Goal: Check status

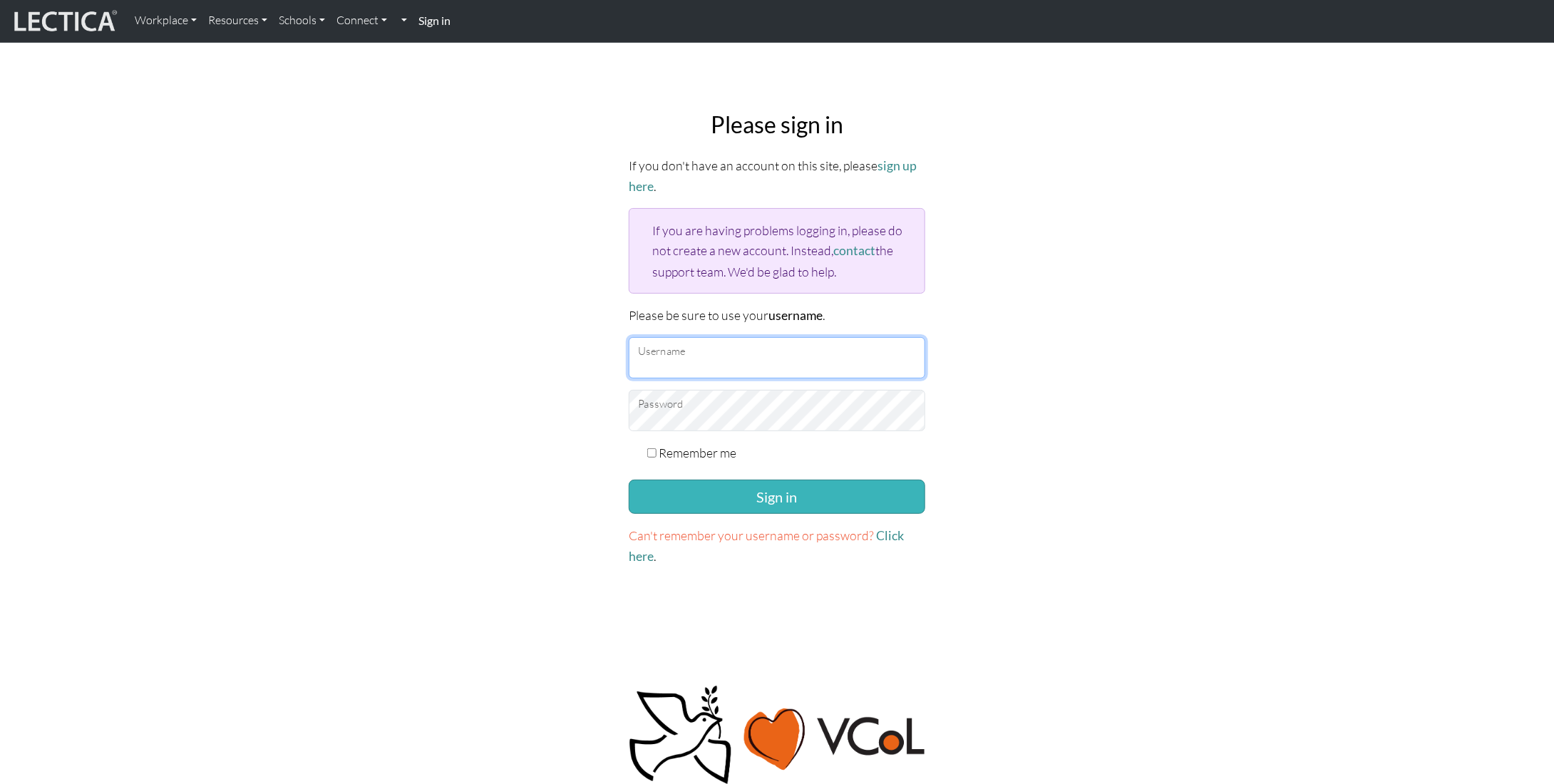
type input "[EMAIL_ADDRESS][DOMAIN_NAME]"
click at [712, 490] on button "Sign in" at bounding box center [777, 497] width 297 height 34
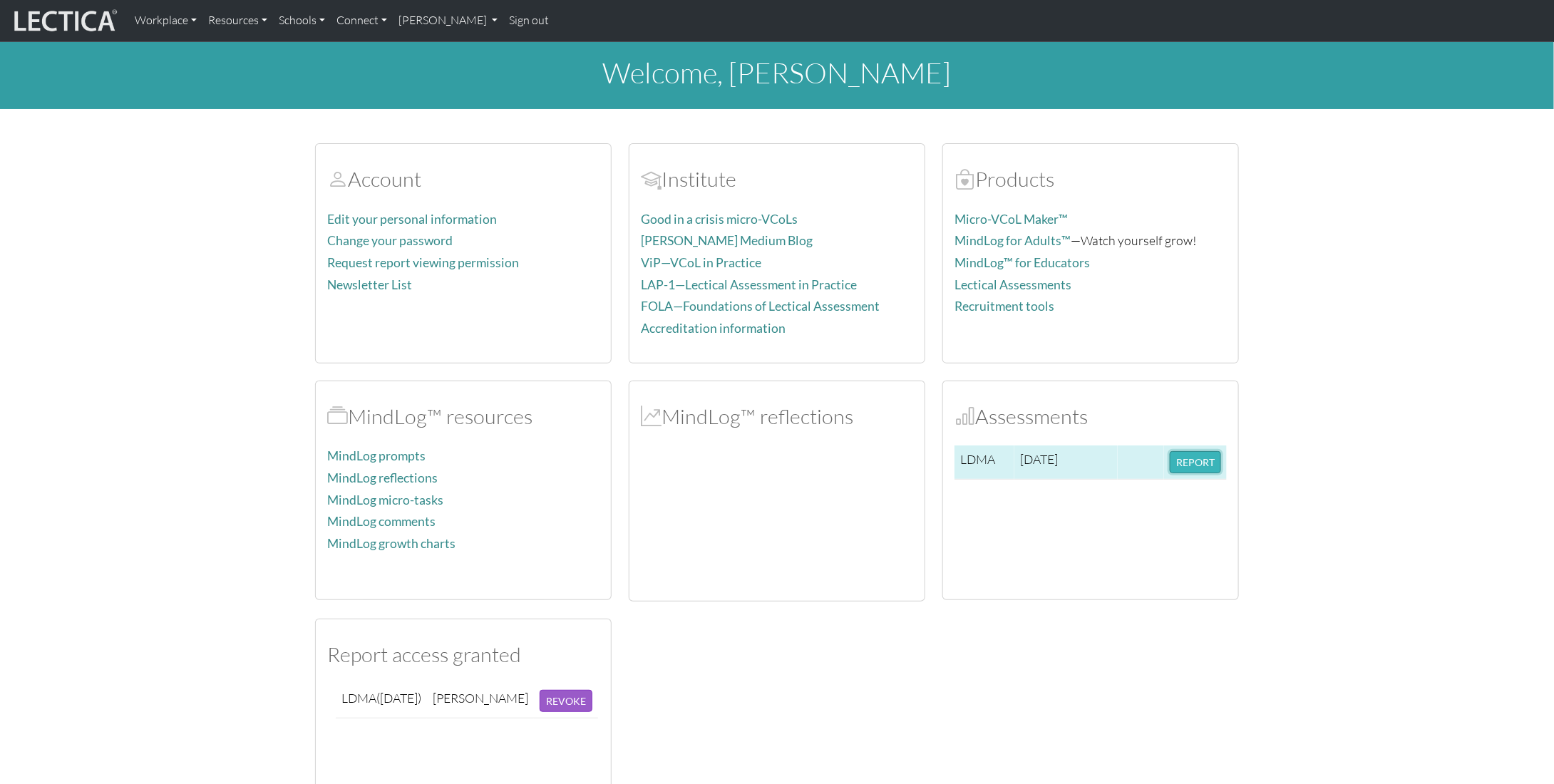
click at [1189, 465] on button "REPORT" at bounding box center [1196, 463] width 51 height 22
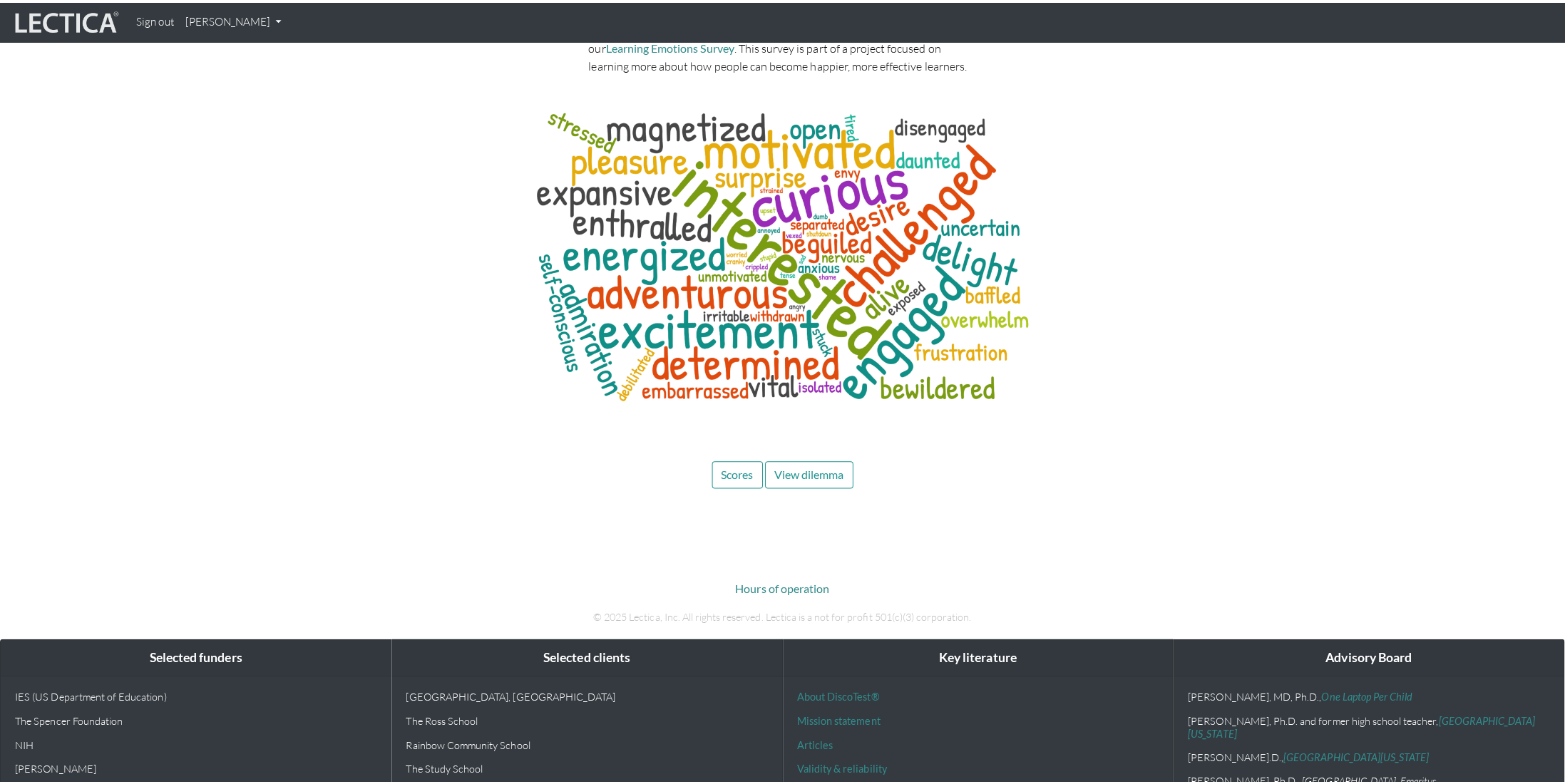
scroll to position [5060, 0]
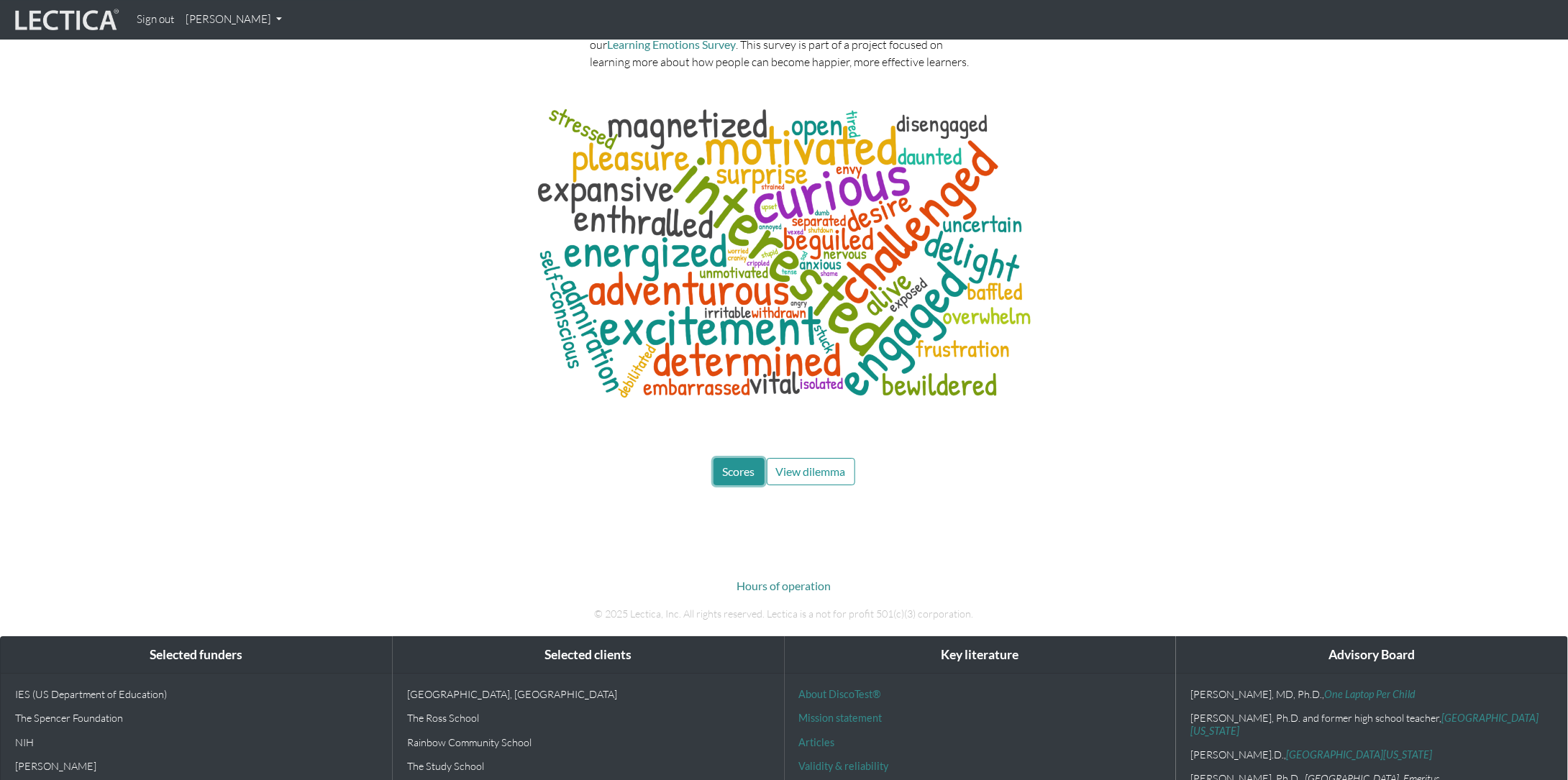
click at [741, 464] on span "Scores" at bounding box center [739, 471] width 33 height 14
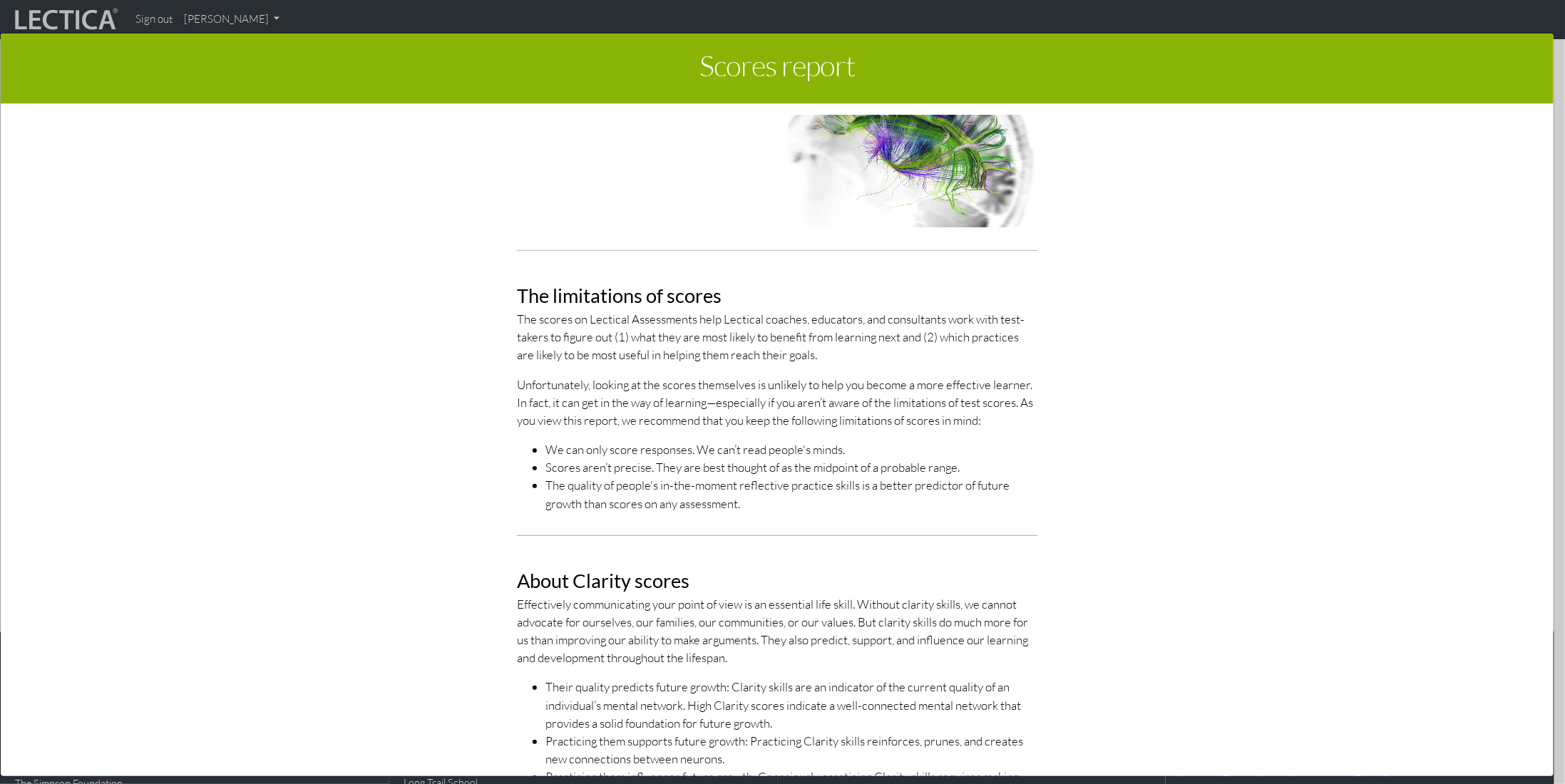
scroll to position [51, 0]
